Goal: Find contact information: Find contact information

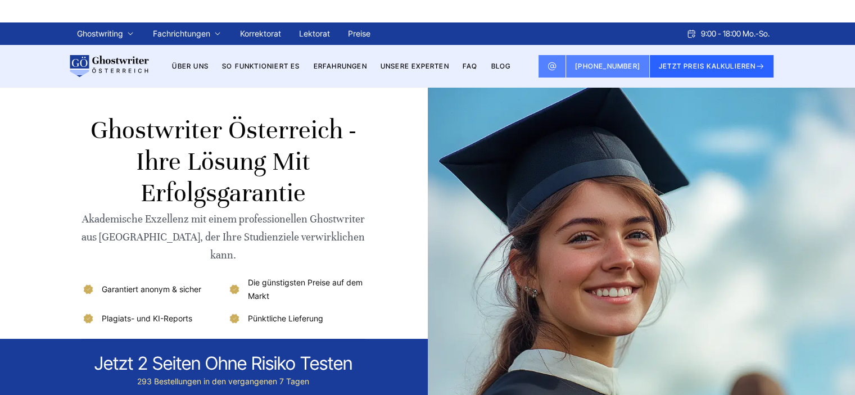
click at [0, 170] on section "Ghostwriter Österreich - Ihre Lösung mit Erfolgsgarantie Akademische Exzellenz …" at bounding box center [427, 264] width 855 height 353
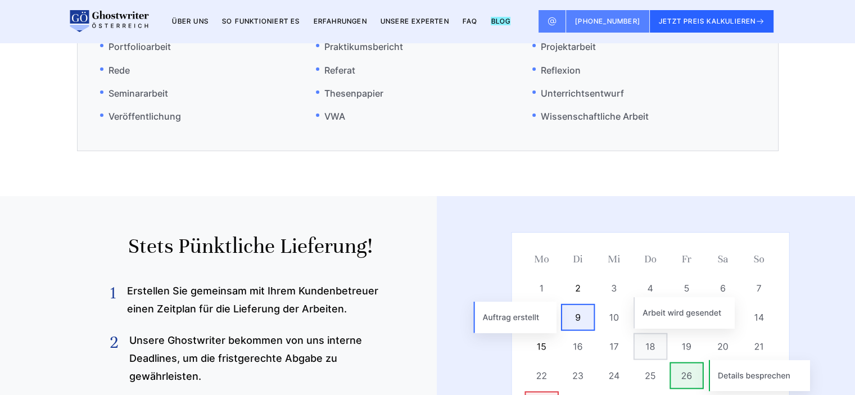
scroll to position [10110, 0]
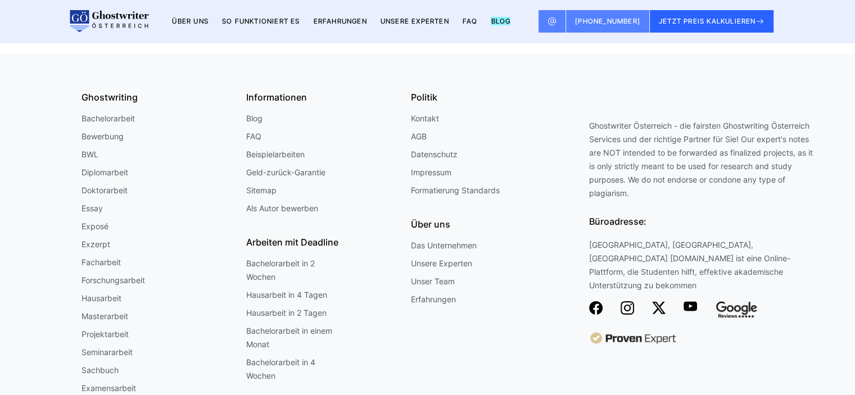
click at [600, 301] on img at bounding box center [595, 307] width 13 height 13
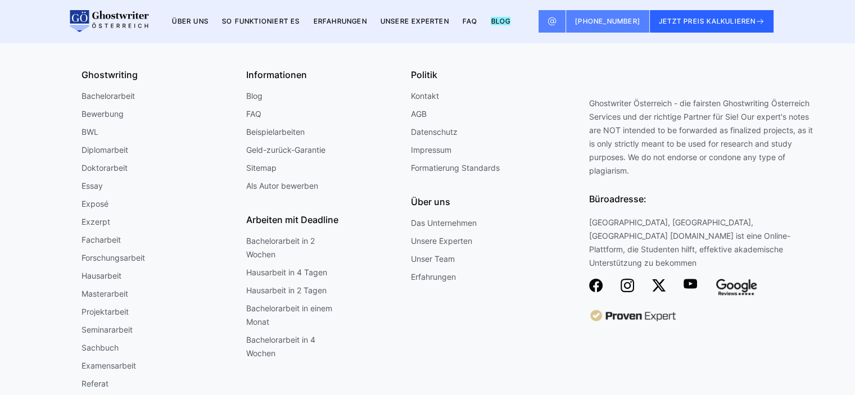
scroll to position [10088, 0]
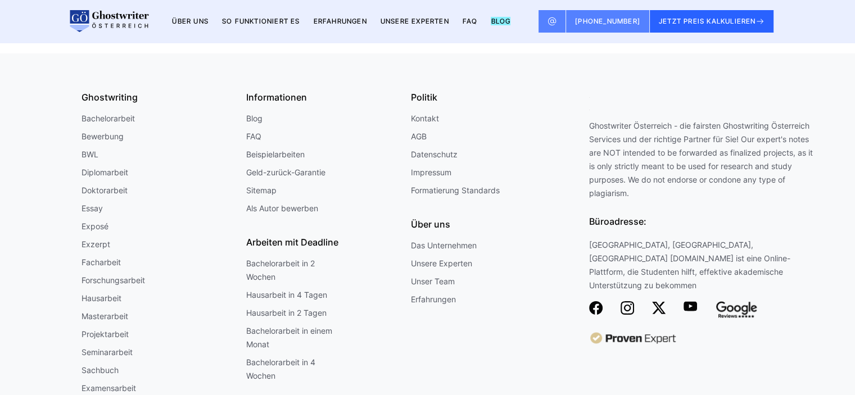
click at [591, 301] on img at bounding box center [595, 307] width 13 height 13
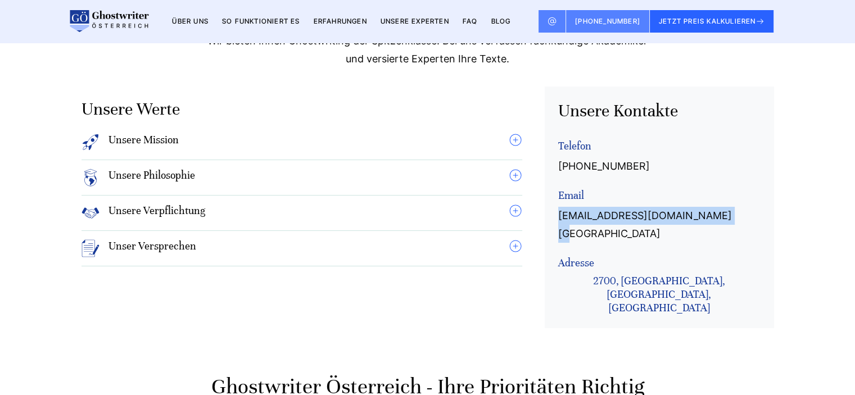
drag, startPoint x: 728, startPoint y: 198, endPoint x: 549, endPoint y: 204, distance: 178.3
click at [549, 204] on div "Unsere Kontakte Telefon [PHONE_NUMBER] Email [EMAIL_ADDRESS][DOMAIN_NAME][GEOGR…" at bounding box center [659, 208] width 229 height 242
copy link "[EMAIL_ADDRESS][DOMAIN_NAME][GEOGRAPHIC_DATA]"
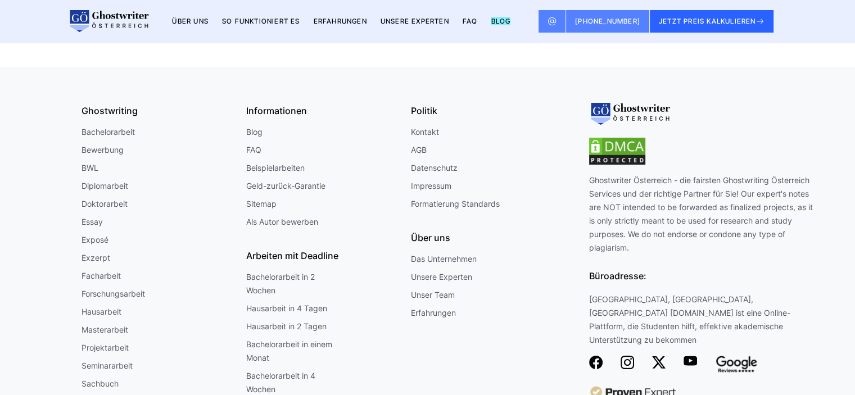
scroll to position [10058, 0]
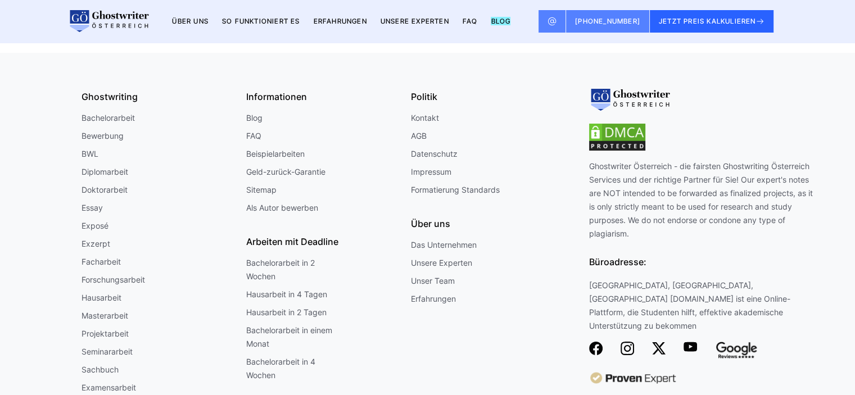
click at [595, 342] on img at bounding box center [595, 348] width 13 height 13
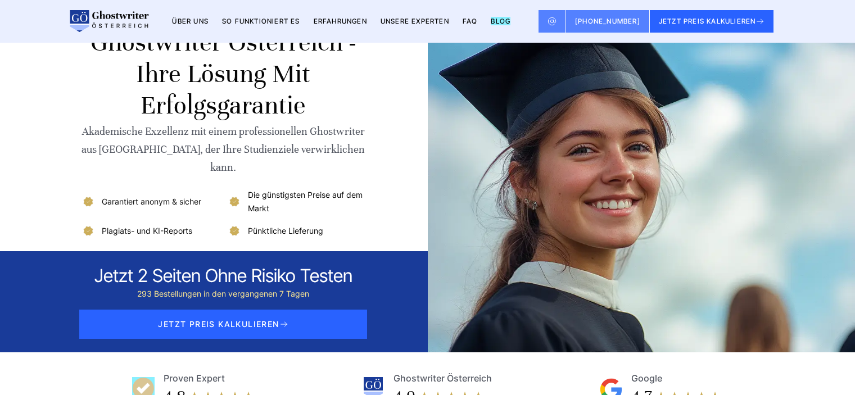
scroll to position [10088, 0]
